Goal: Task Accomplishment & Management: Manage account settings

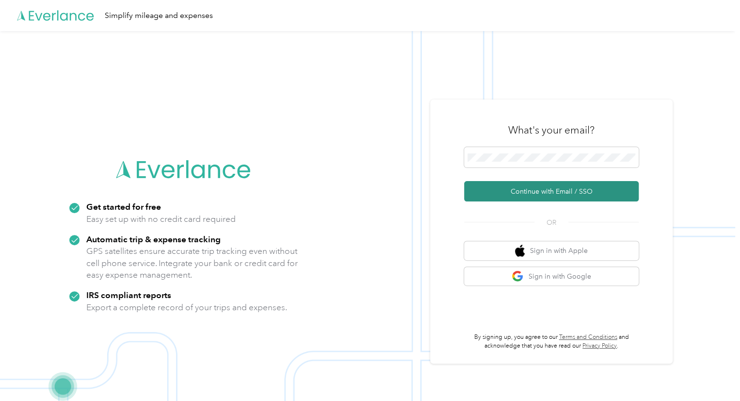
click at [536, 195] on button "Continue with Email / SSO" at bounding box center [551, 191] width 175 height 20
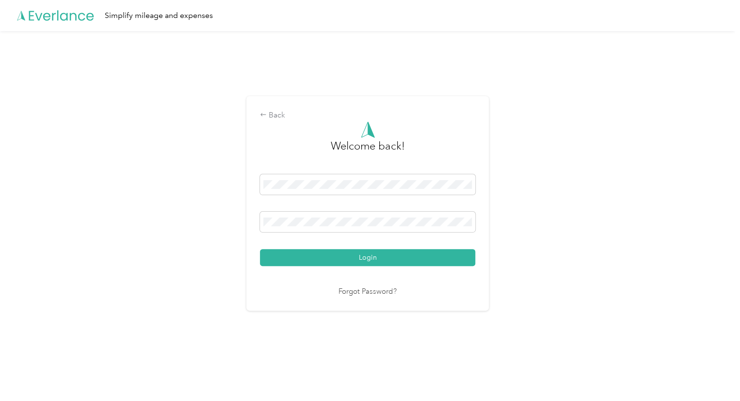
click at [362, 259] on button "Login" at bounding box center [367, 257] width 215 height 17
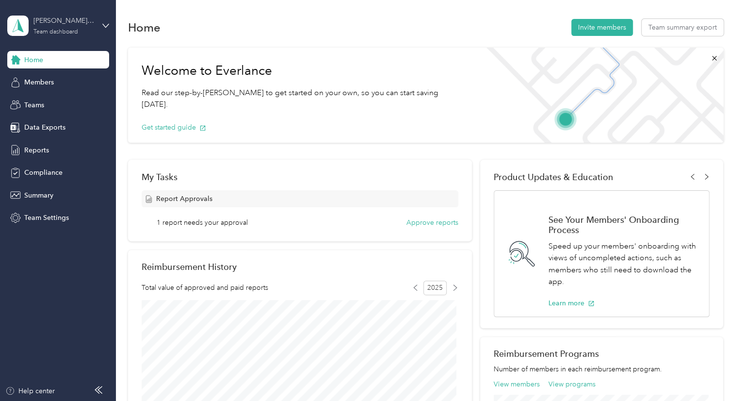
click at [51, 28] on div "[PERSON_NAME] YMCA Team dashboard" at bounding box center [63, 25] width 61 height 19
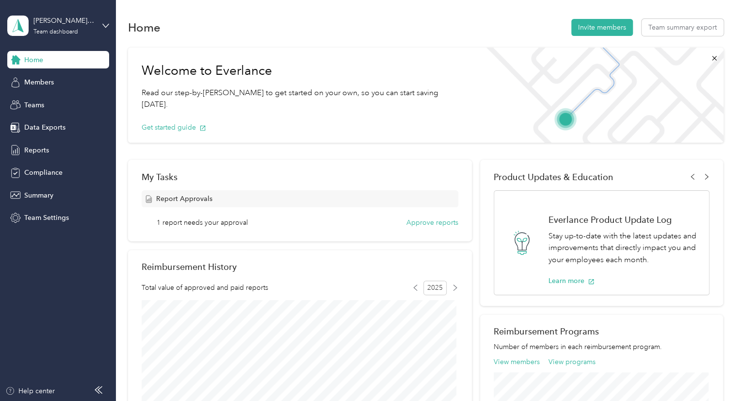
click at [67, 80] on div "Team dashboard" at bounding box center [42, 76] width 53 height 10
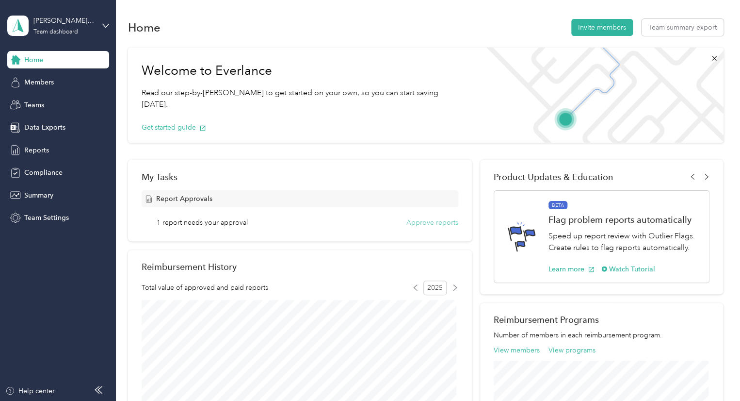
click at [447, 225] on button "Approve reports" at bounding box center [433, 222] width 52 height 10
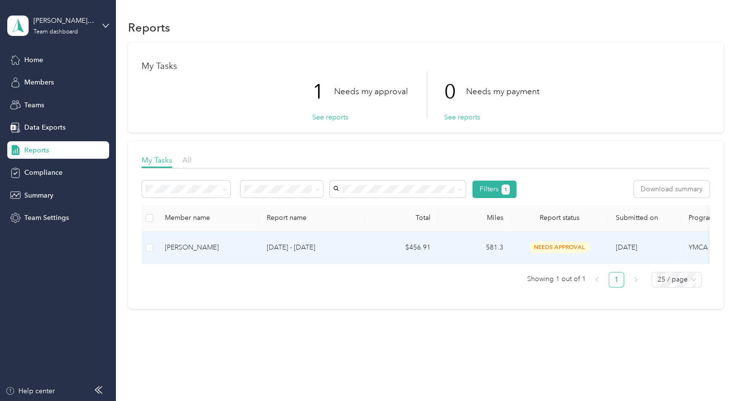
click at [208, 248] on div "[PERSON_NAME]" at bounding box center [208, 247] width 86 height 11
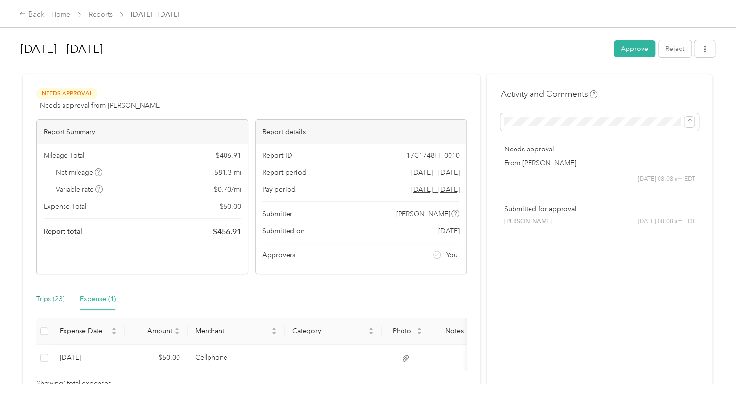
click at [53, 295] on div "Trips (23)" at bounding box center [50, 299] width 28 height 11
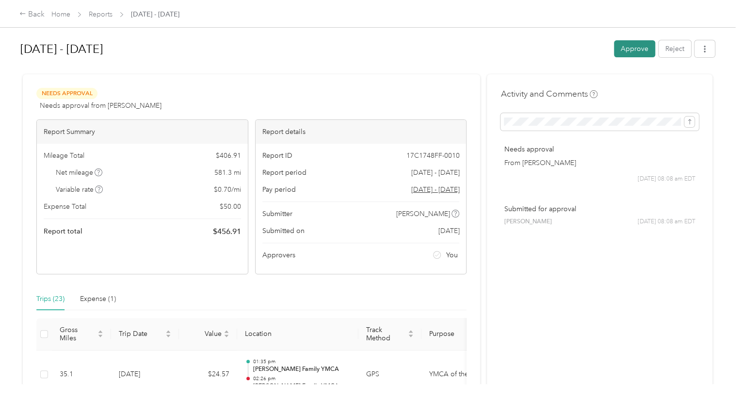
click at [642, 49] on button "Approve" at bounding box center [634, 48] width 41 height 17
